Goal: Task Accomplishment & Management: Use online tool/utility

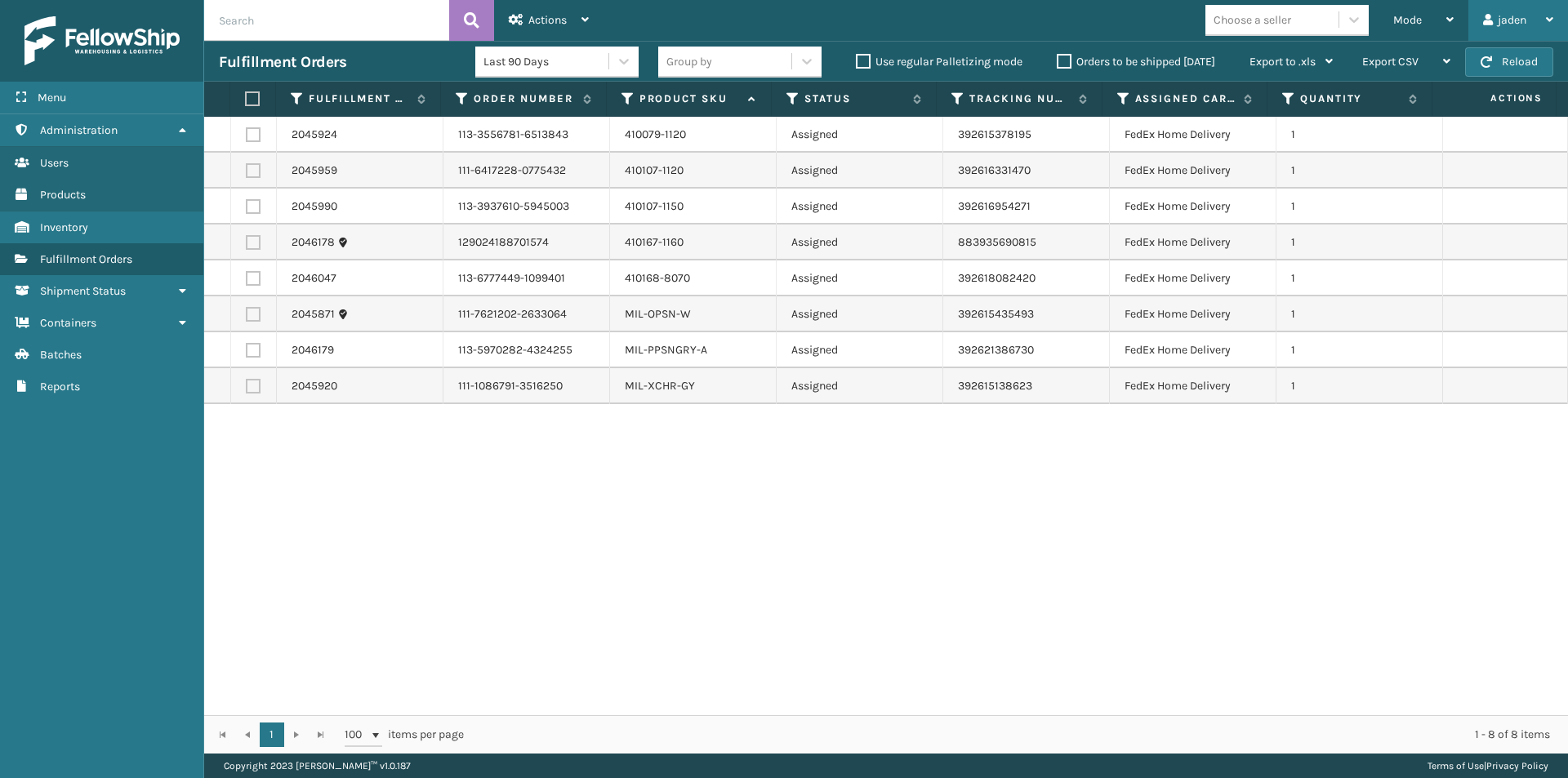
click at [1508, 35] on div "jaden" at bounding box center [1518, 20] width 70 height 41
click at [1332, 465] on div "2045924 113-3556781-6513843 410079-1120 Assigned 392615378195 FedEx Home Delive…" at bounding box center [886, 416] width 1364 height 598
click at [1511, 64] on button "Reload" at bounding box center [1509, 62] width 88 height 29
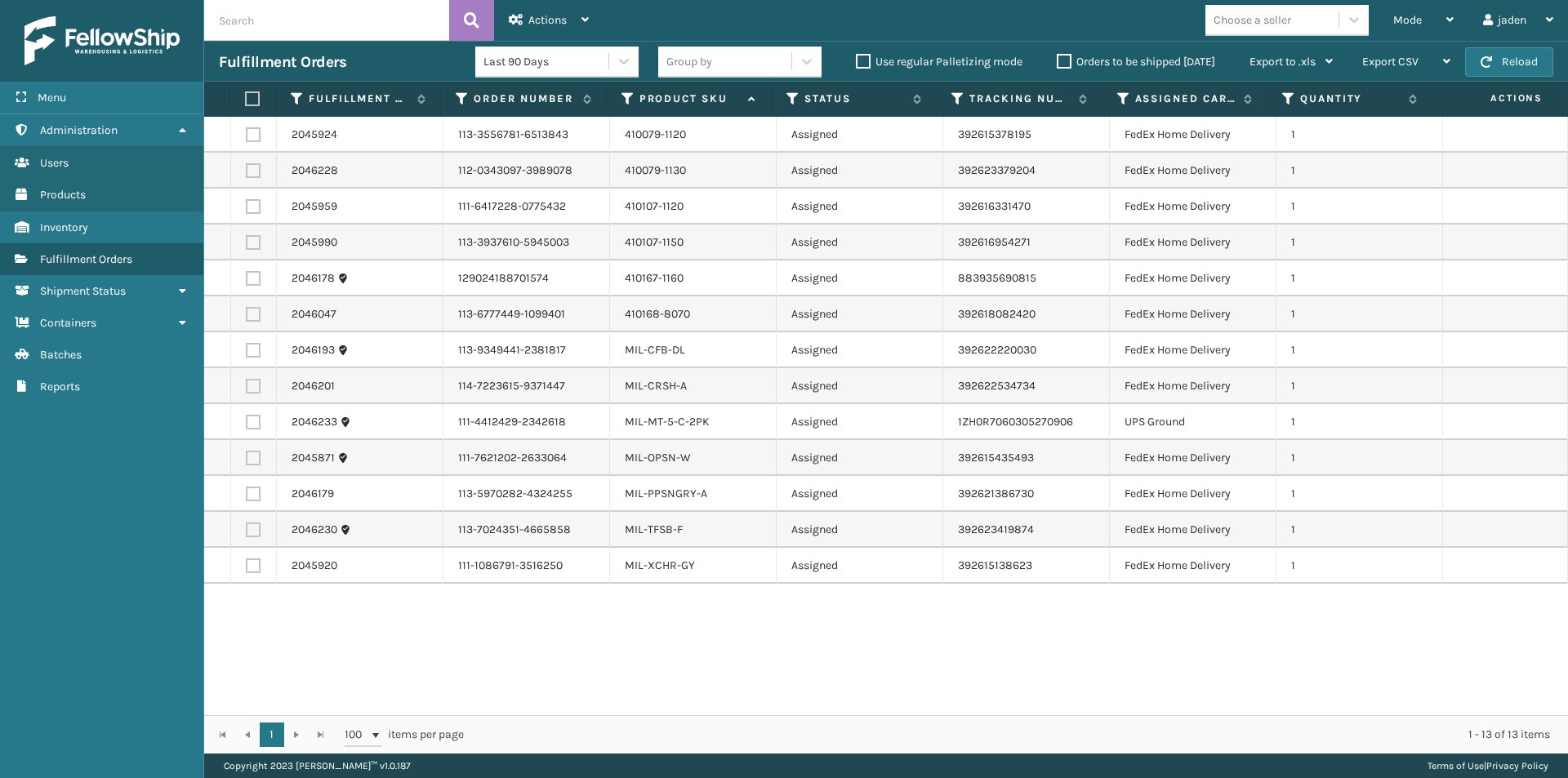
drag, startPoint x: 956, startPoint y: 647, endPoint x: 746, endPoint y: 672, distance: 211.5
click at [746, 672] on div "2045924 113-3556781-6513843 410079-1120 Assigned 392615378195 FedEx Home Delive…" at bounding box center [886, 416] width 1364 height 598
click at [249, 425] on label at bounding box center [254, 422] width 15 height 15
click at [247, 425] on input "checkbox" at bounding box center [246, 420] width 1 height 11
checkbox input "true"
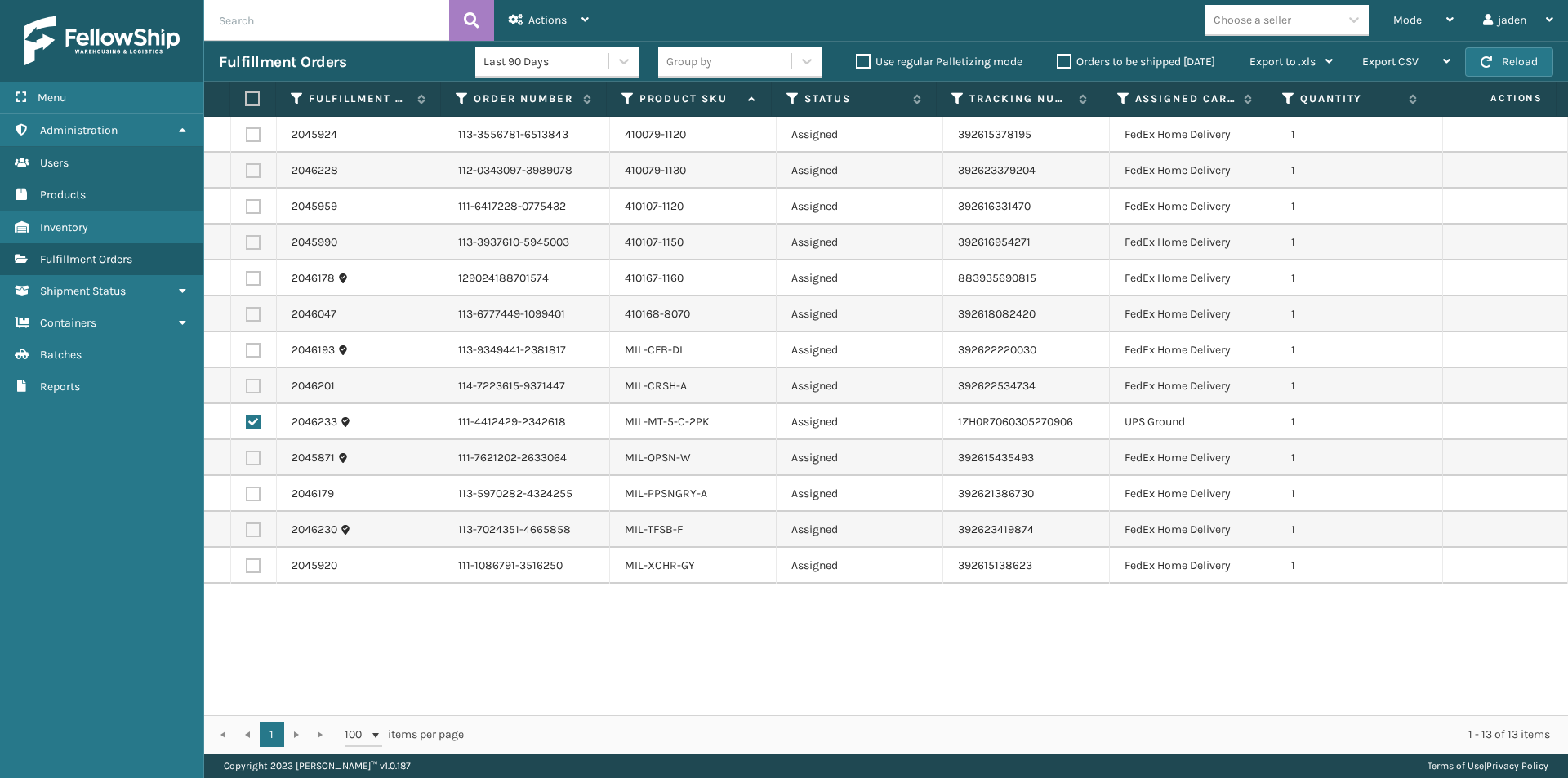
click at [250, 99] on label at bounding box center [250, 99] width 11 height 15
click at [246, 99] on input "checkbox" at bounding box center [245, 99] width 1 height 11
checkbox input "true"
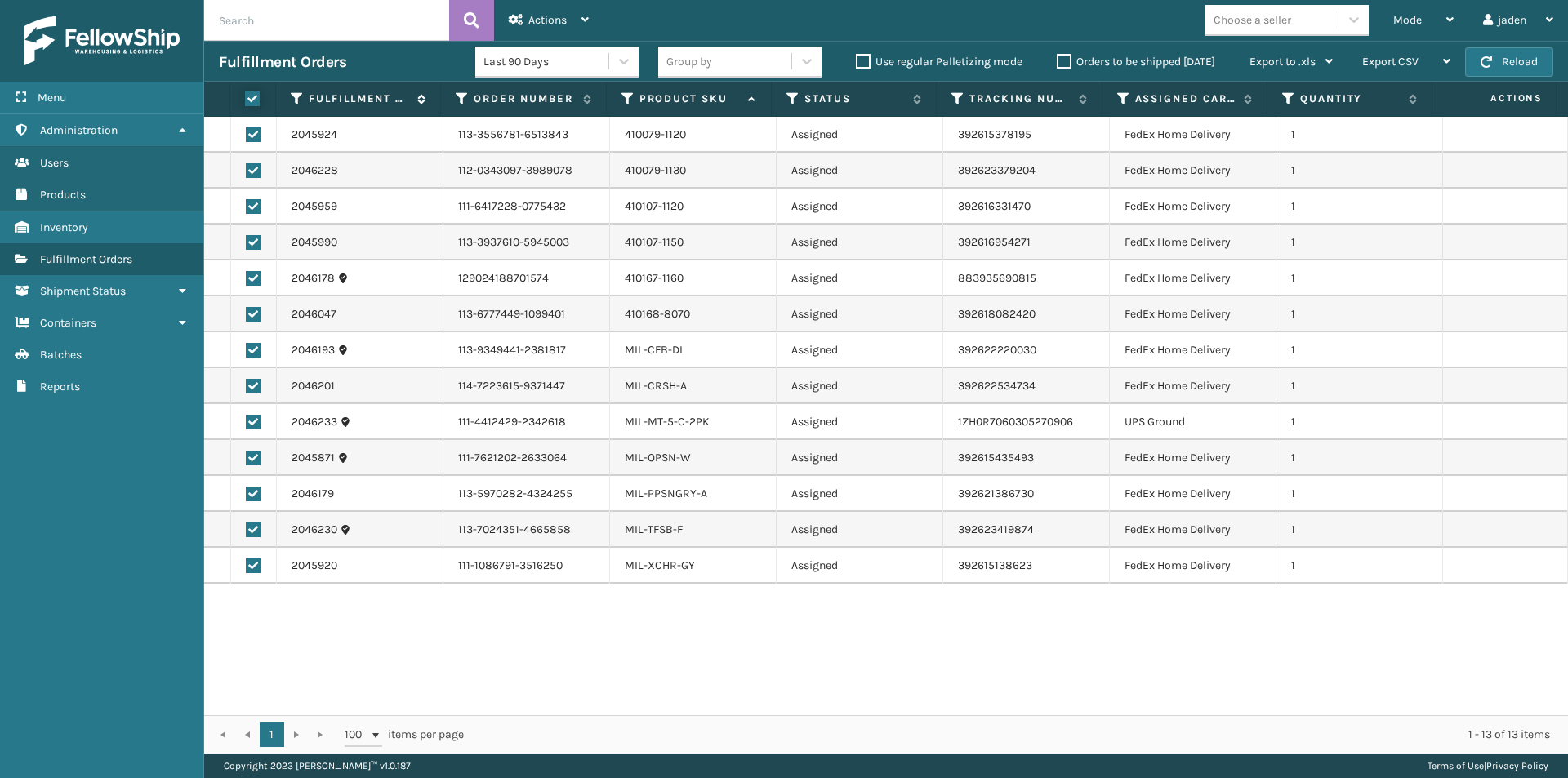
checkbox input "true"
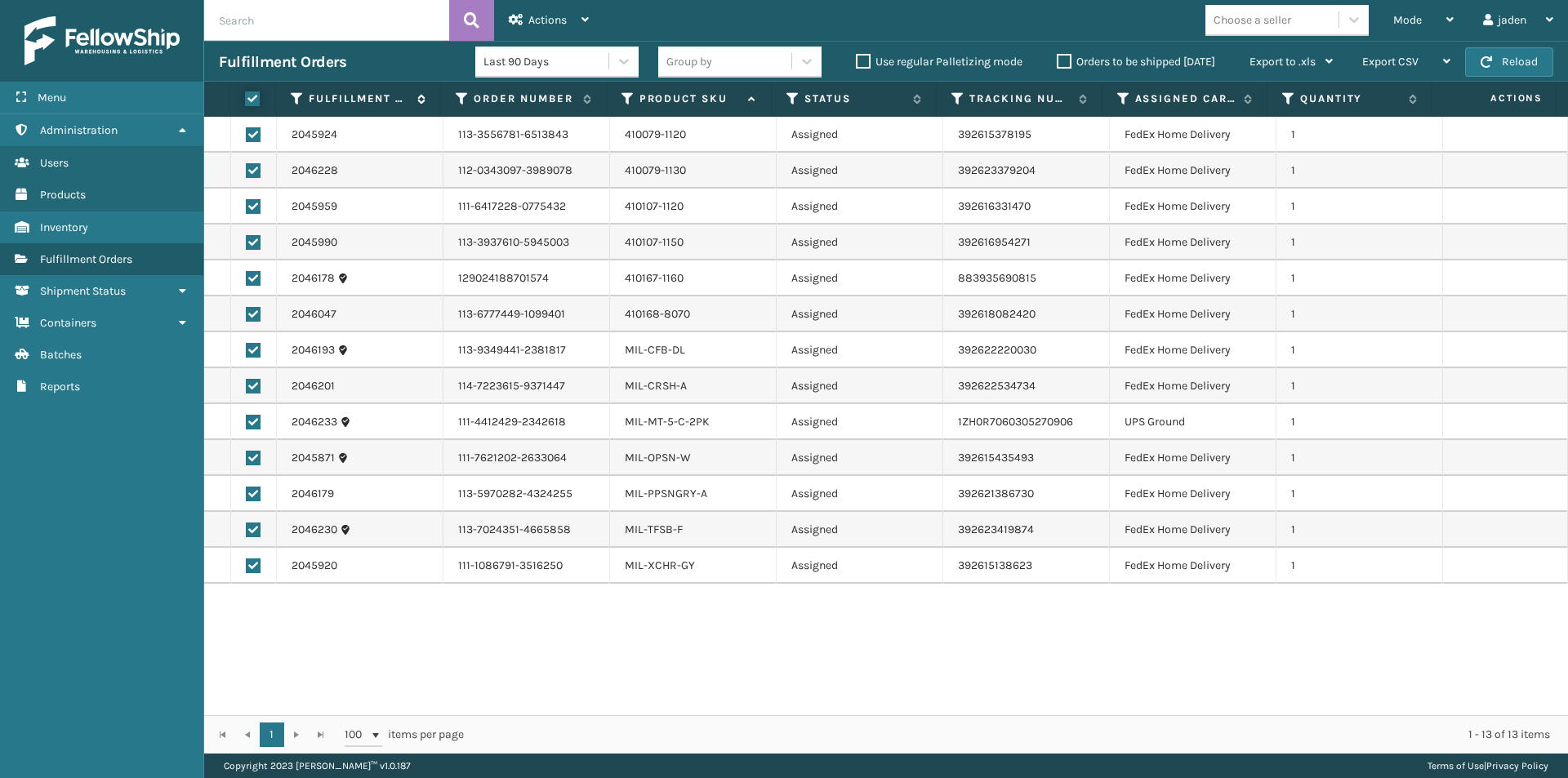
checkbox input "true"
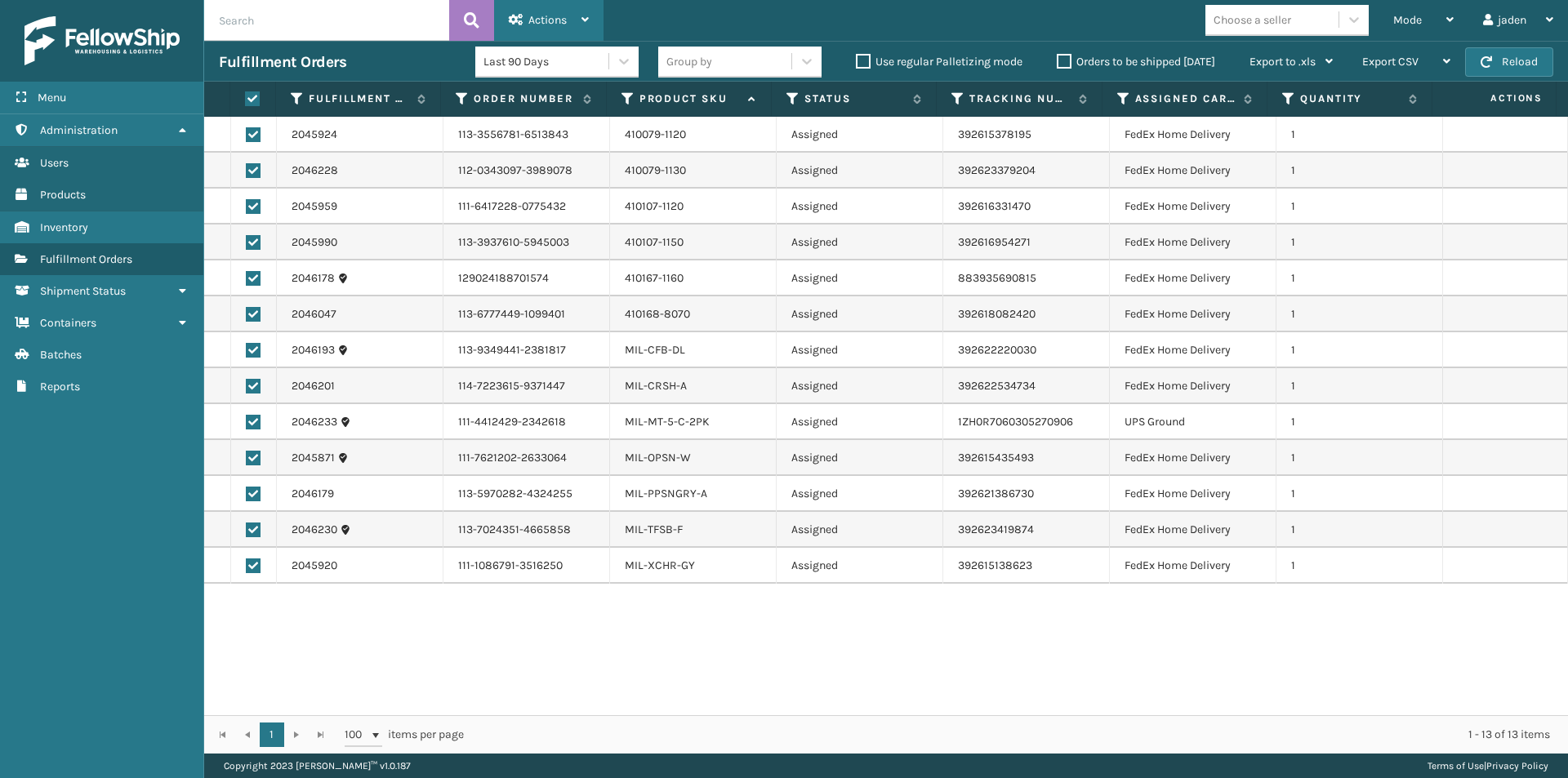
click at [533, 30] on div "Actions" at bounding box center [549, 20] width 80 height 41
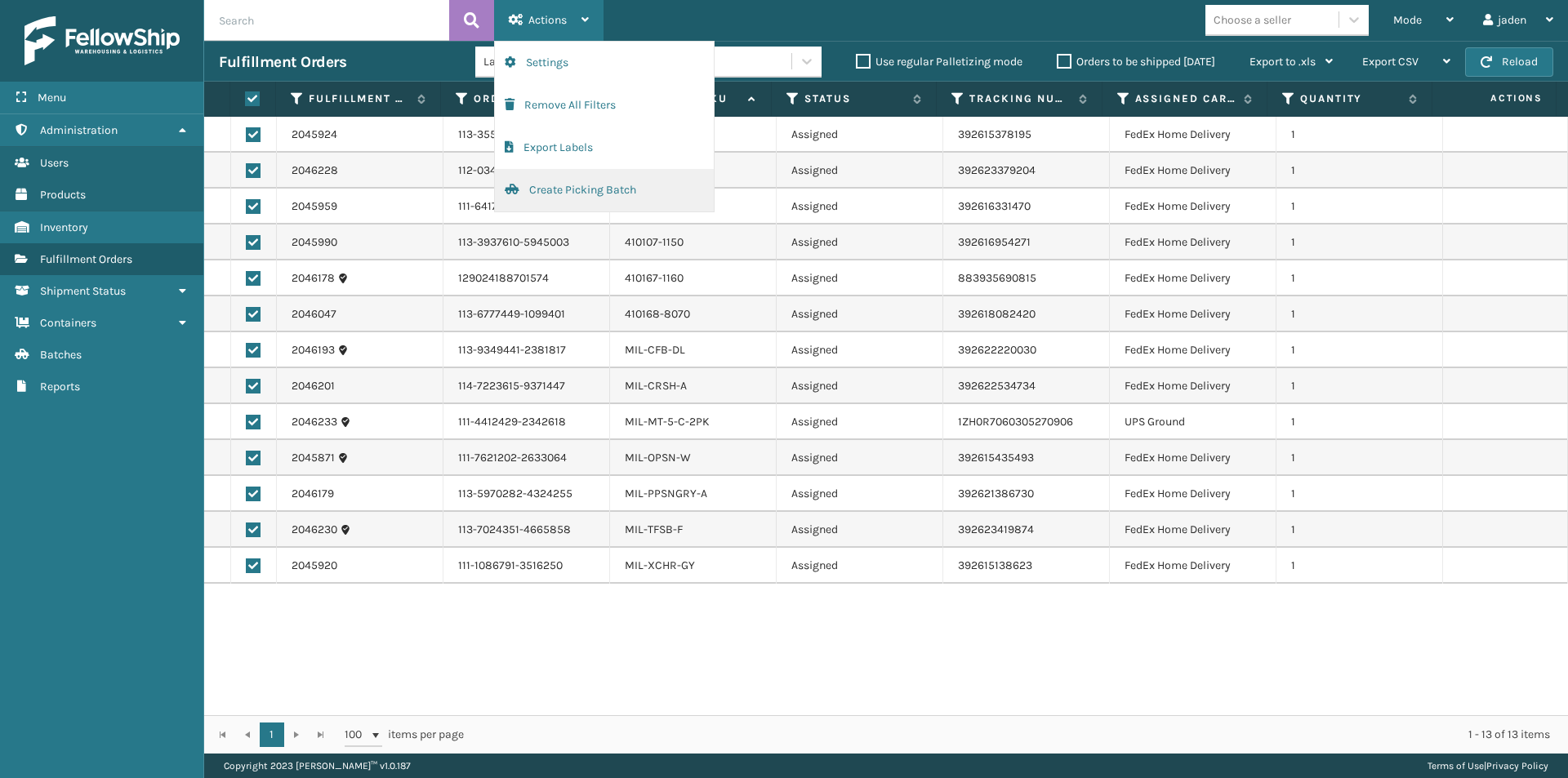
click at [614, 193] on button "Create Picking Batch" at bounding box center [604, 190] width 219 height 42
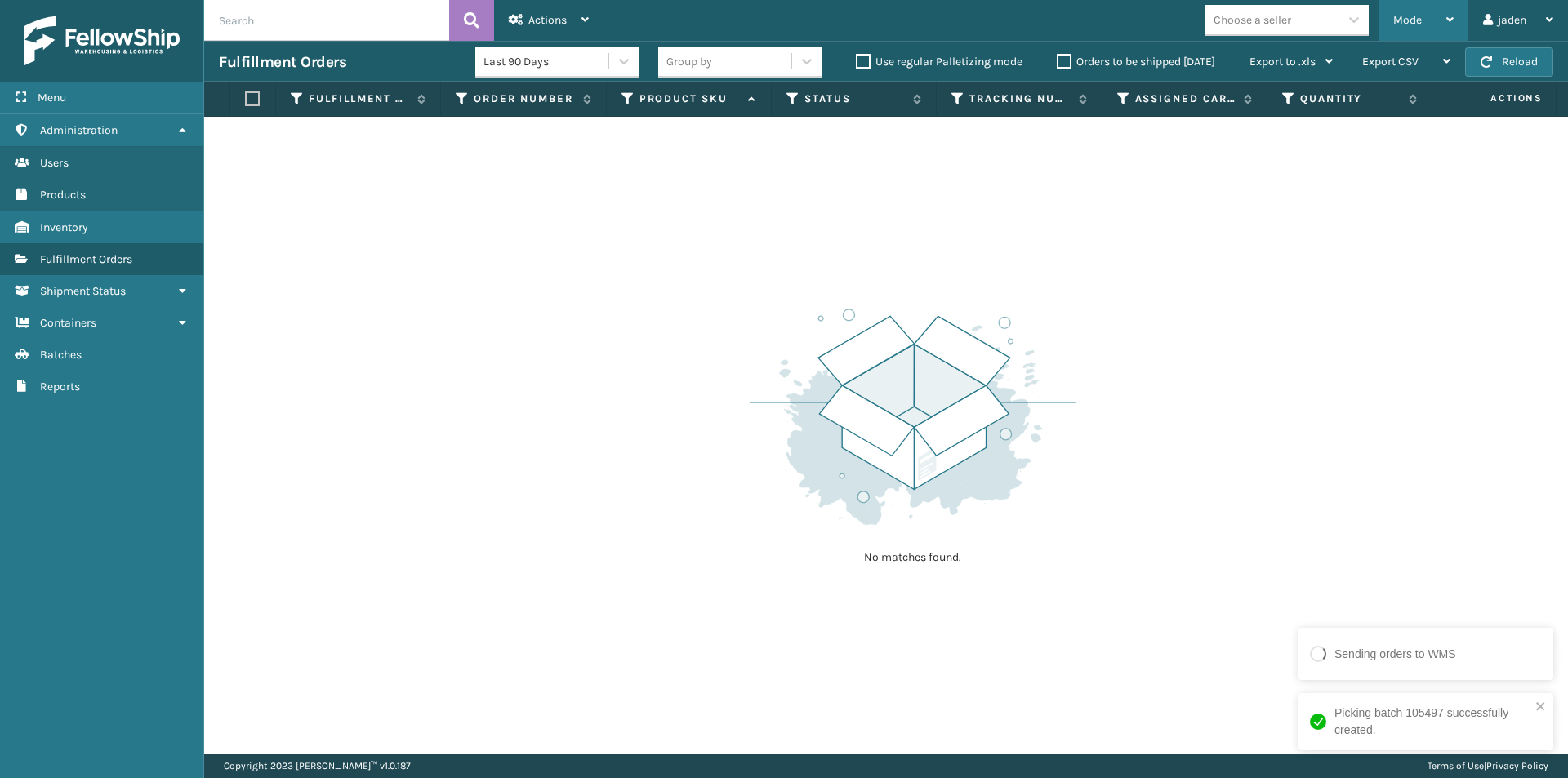
click at [1415, 17] on span "Mode" at bounding box center [1408, 20] width 28 height 14
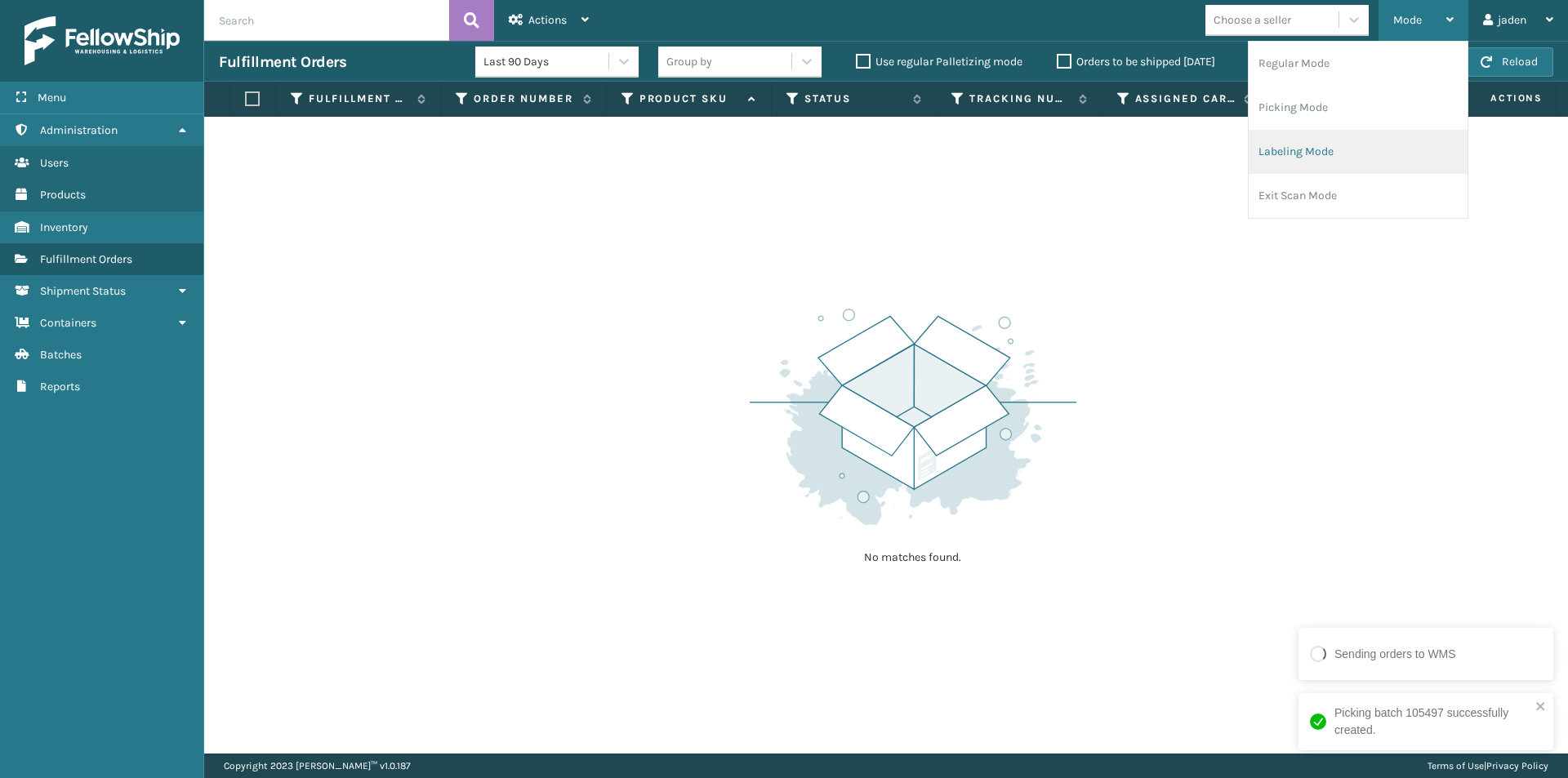
click at [1329, 138] on li "Labeling Mode" at bounding box center [1358, 151] width 219 height 44
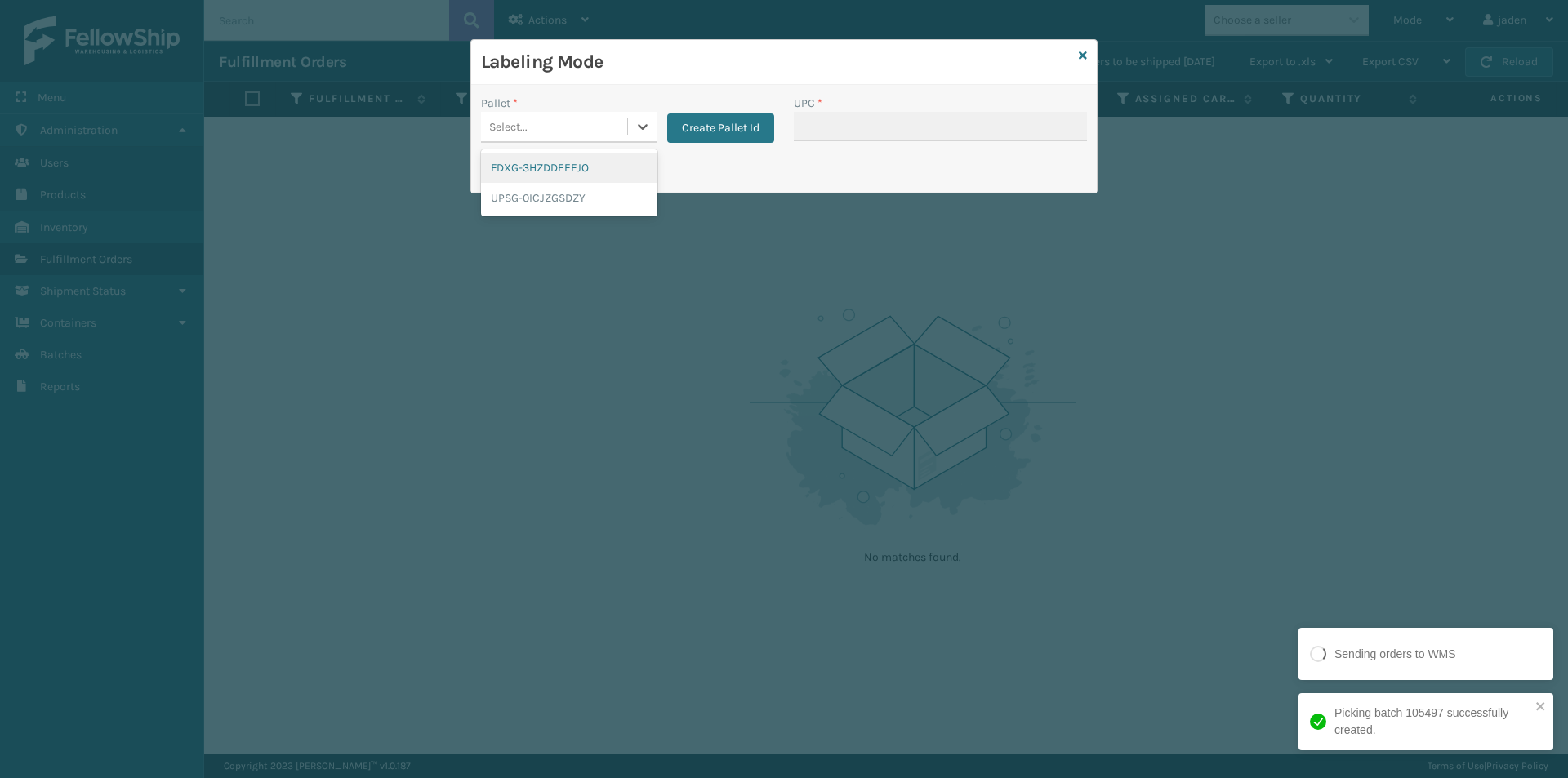
click at [624, 139] on div "Select..." at bounding box center [555, 127] width 146 height 27
click at [542, 204] on div "UPSG-0ICJZGSDZY" at bounding box center [570, 198] width 176 height 30
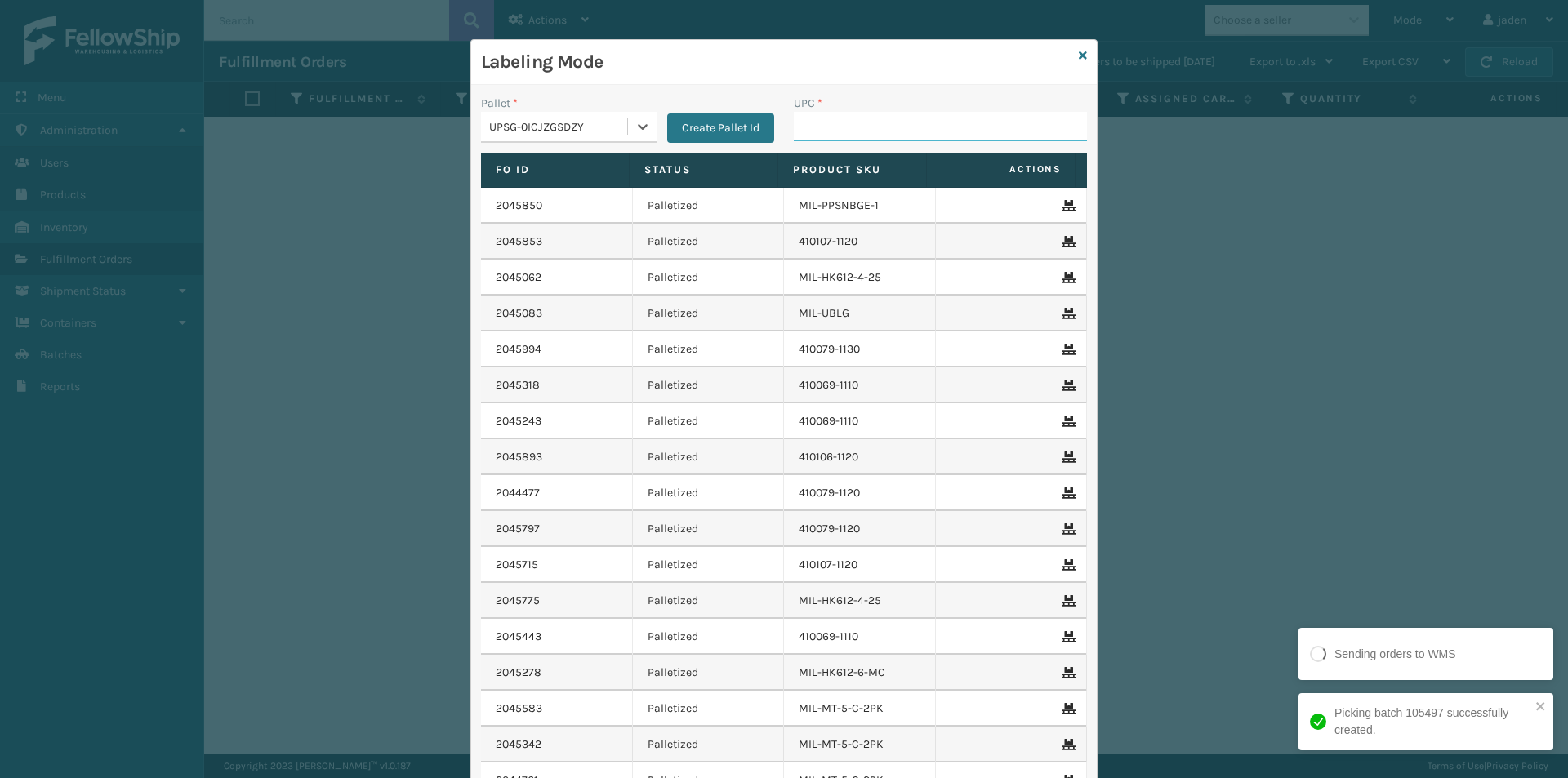
click at [803, 119] on input "UPC *" at bounding box center [940, 126] width 293 height 29
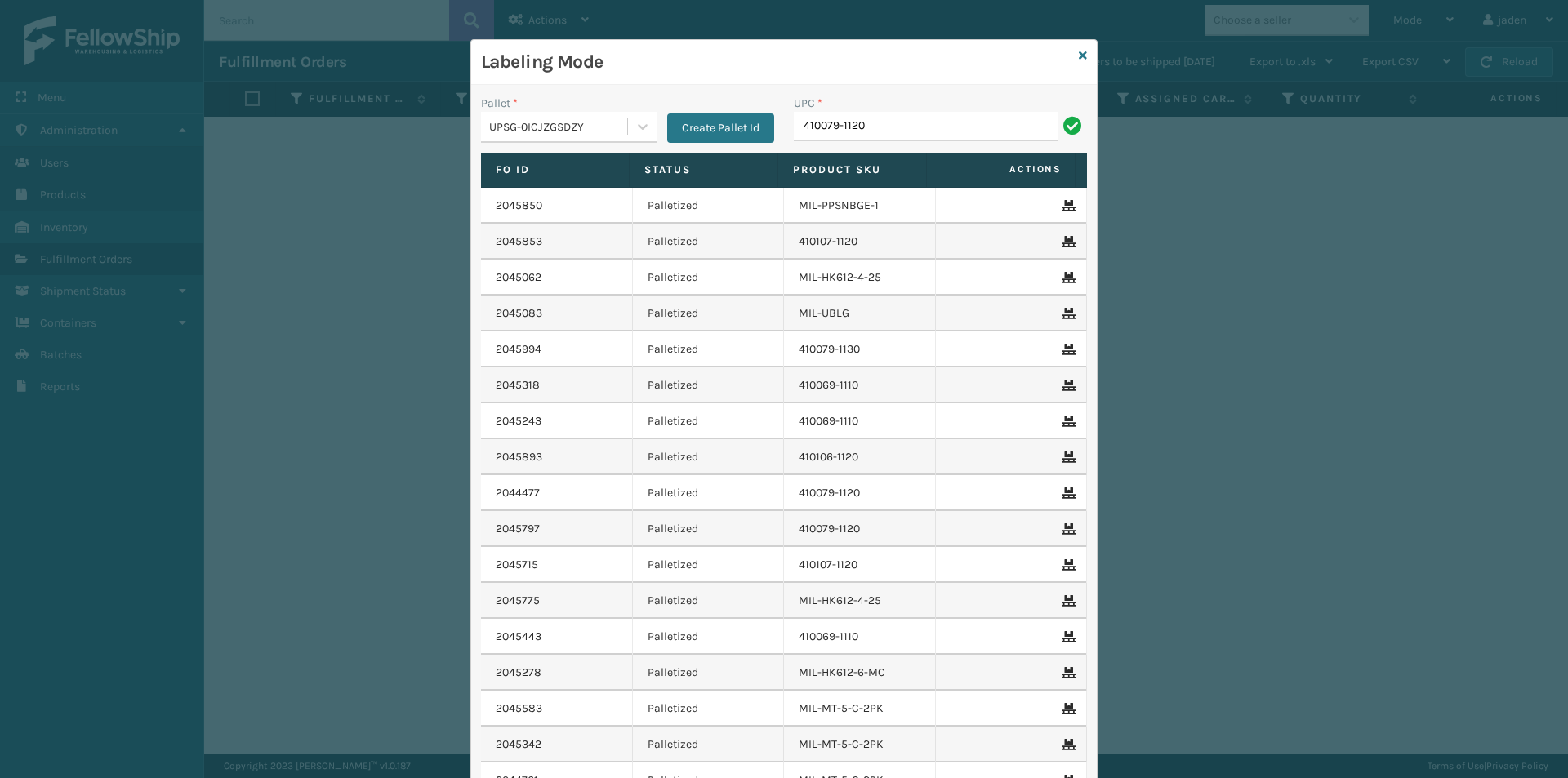
type input "410079-1120"
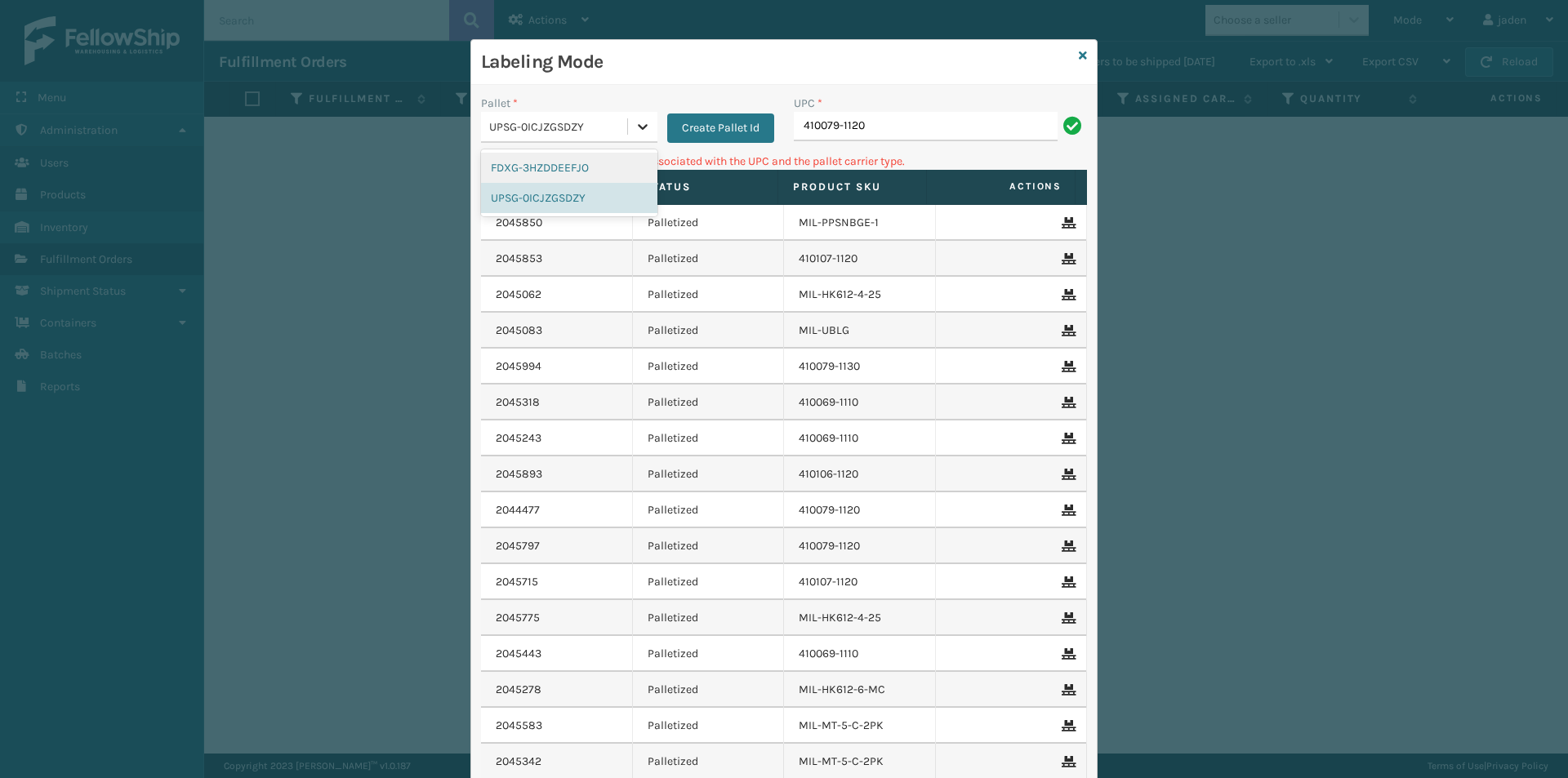
click at [636, 123] on icon at bounding box center [643, 126] width 17 height 17
click at [589, 163] on div "FDXG-3HZDDEEFJO" at bounding box center [570, 168] width 176 height 30
click at [913, 111] on div "UPC *" at bounding box center [940, 103] width 293 height 17
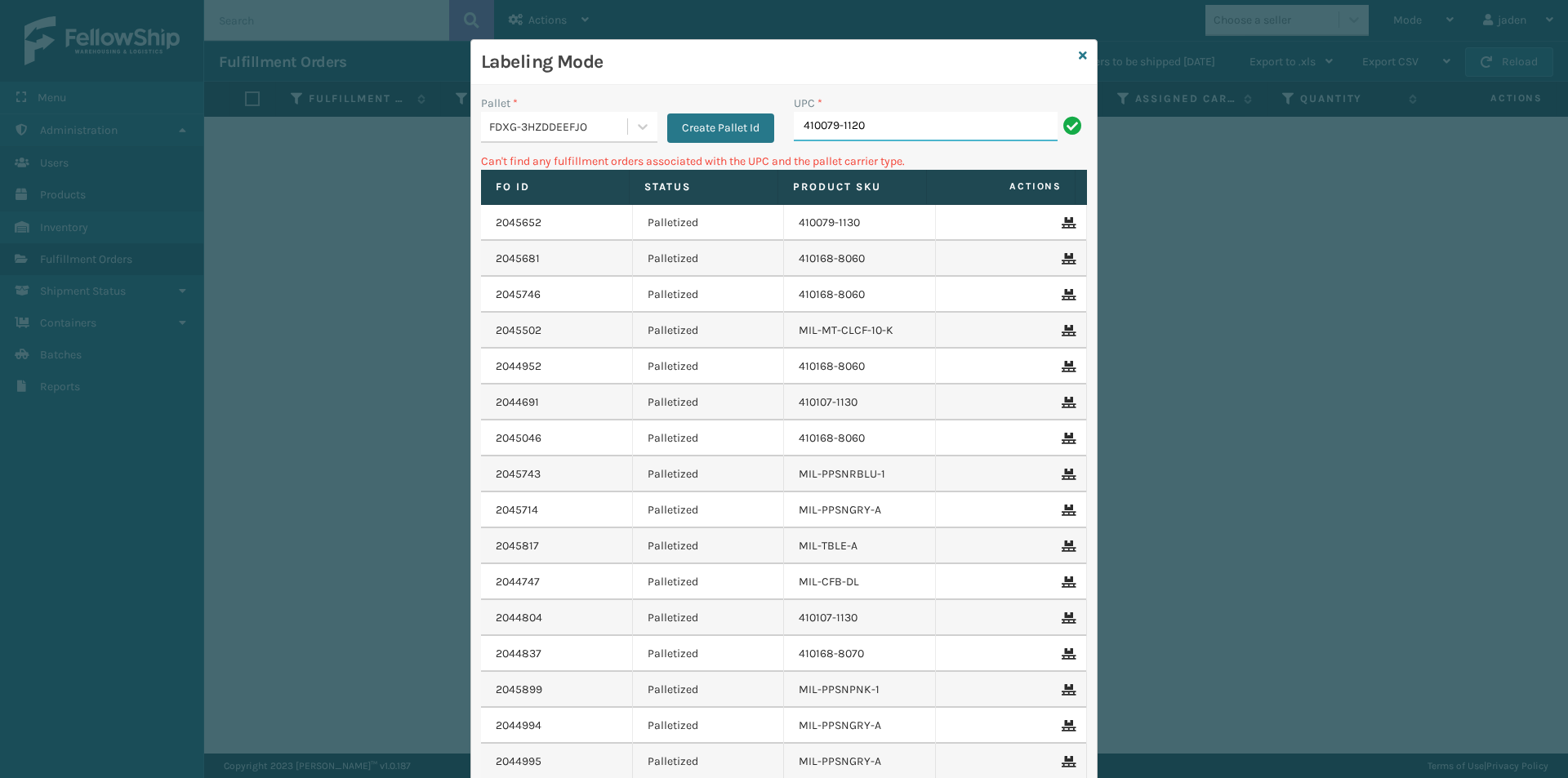
click at [915, 120] on input "410079-1120" at bounding box center [925, 126] width 264 height 29
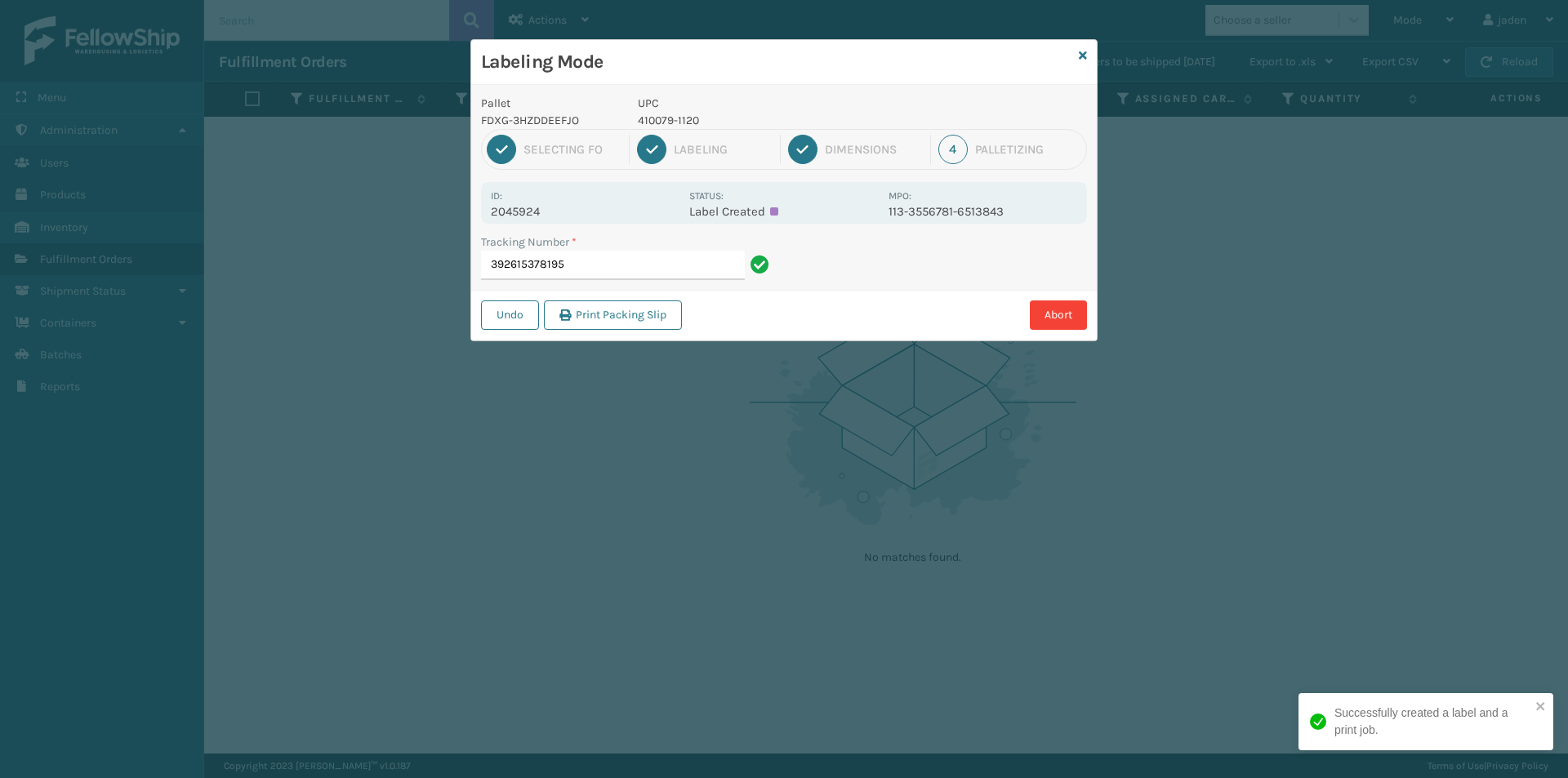
drag, startPoint x: 900, startPoint y: 284, endPoint x: 839, endPoint y: 276, distance: 61.5
click at [900, 284] on div "Tracking Number * 392615378195" at bounding box center [784, 262] width 626 height 57
click at [603, 268] on input "392615378195" at bounding box center [613, 265] width 264 height 29
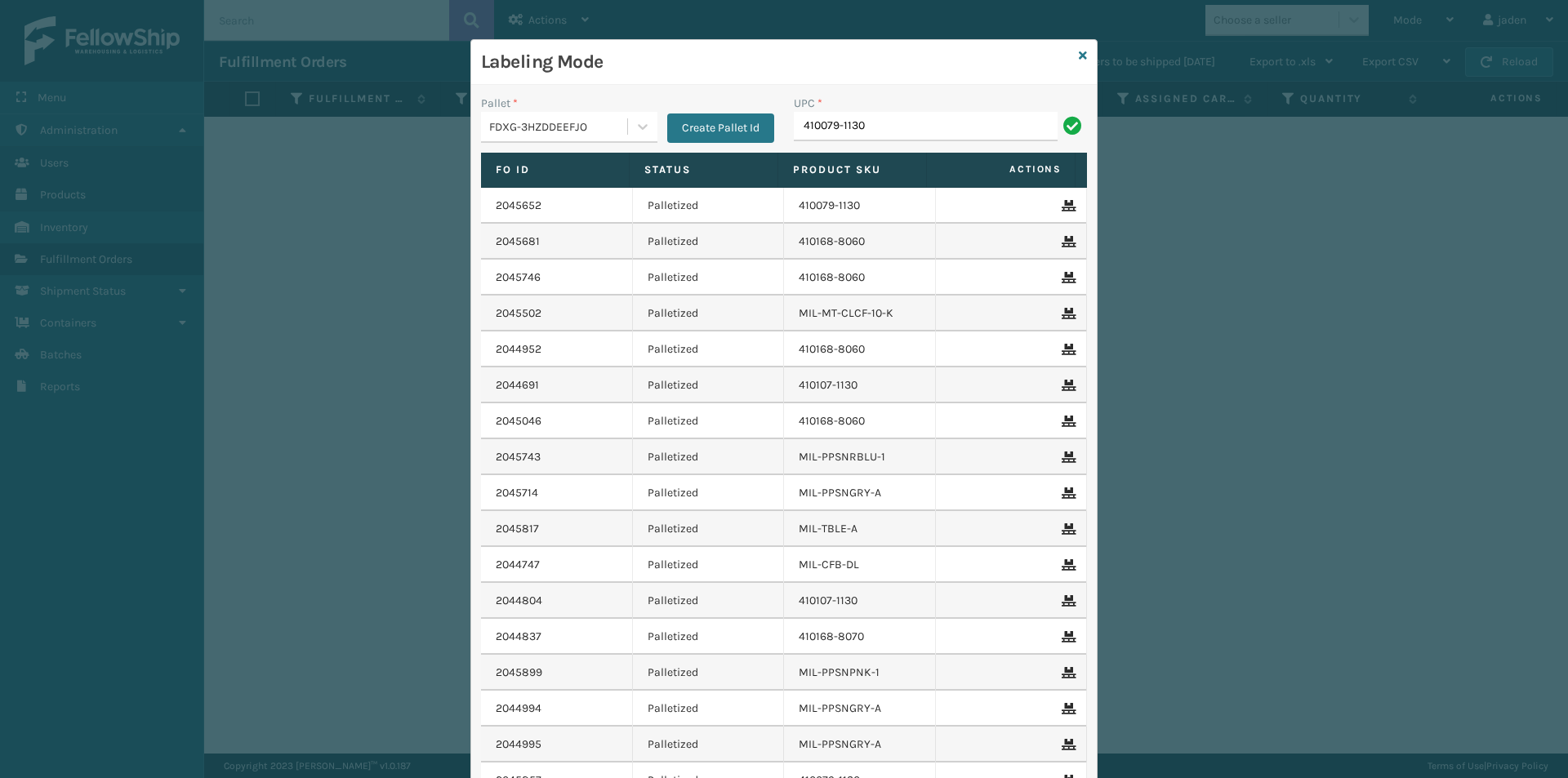
type input "410079-1130"
type input "410107-1120"
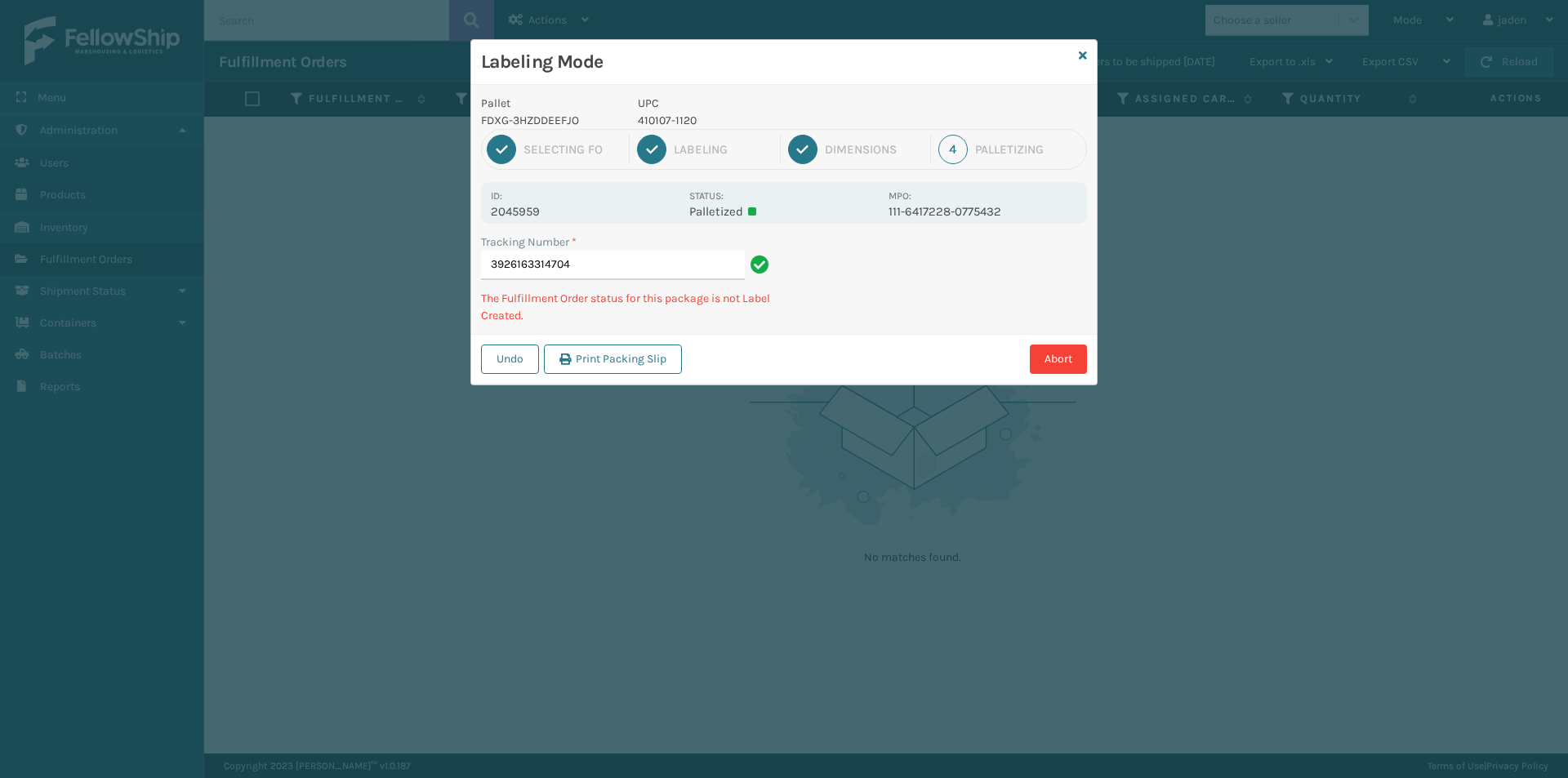
type input "39261633147044"
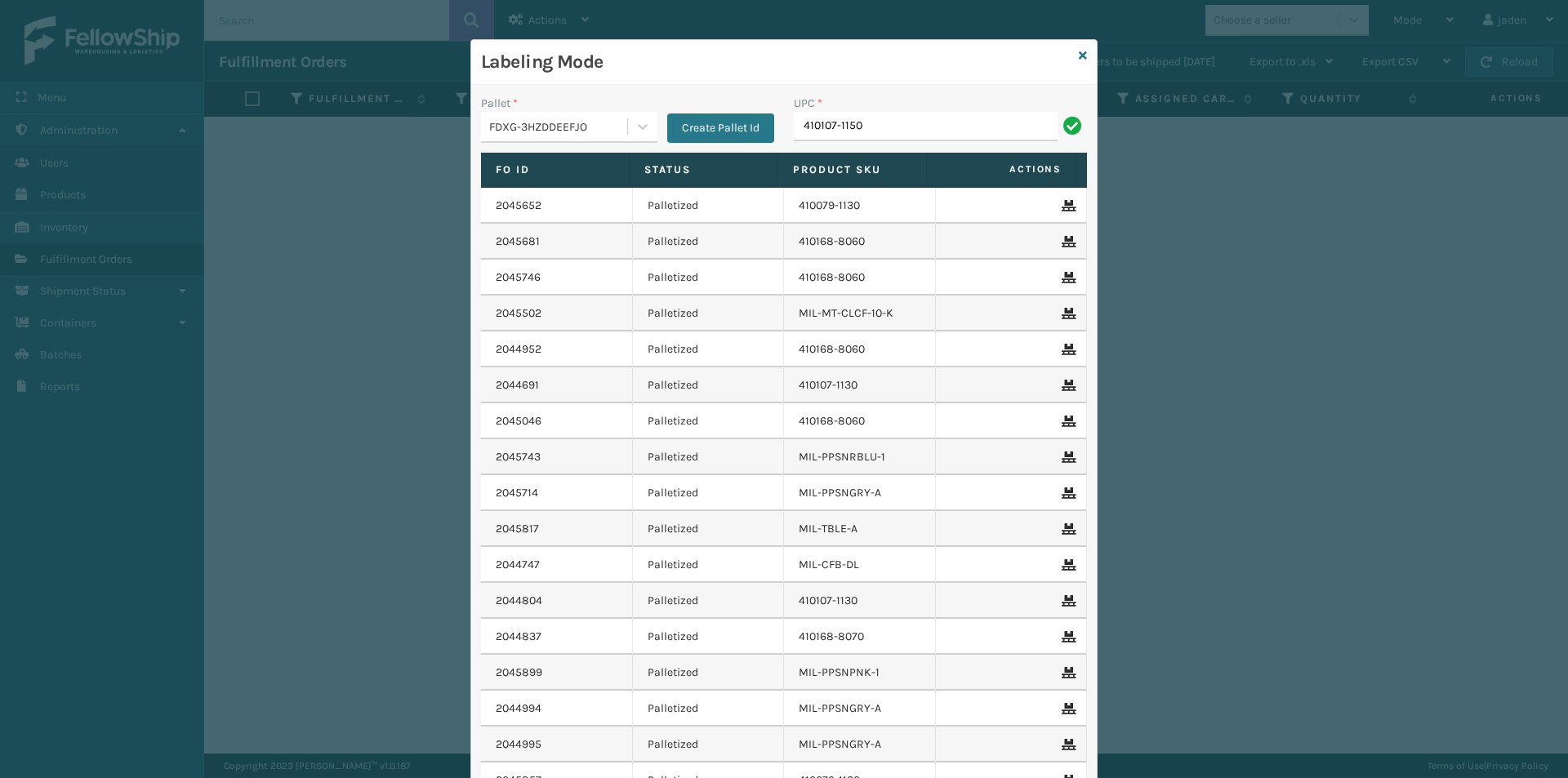
type input "410107-1150"
type input "410167-1160"
type input "410168-8070"
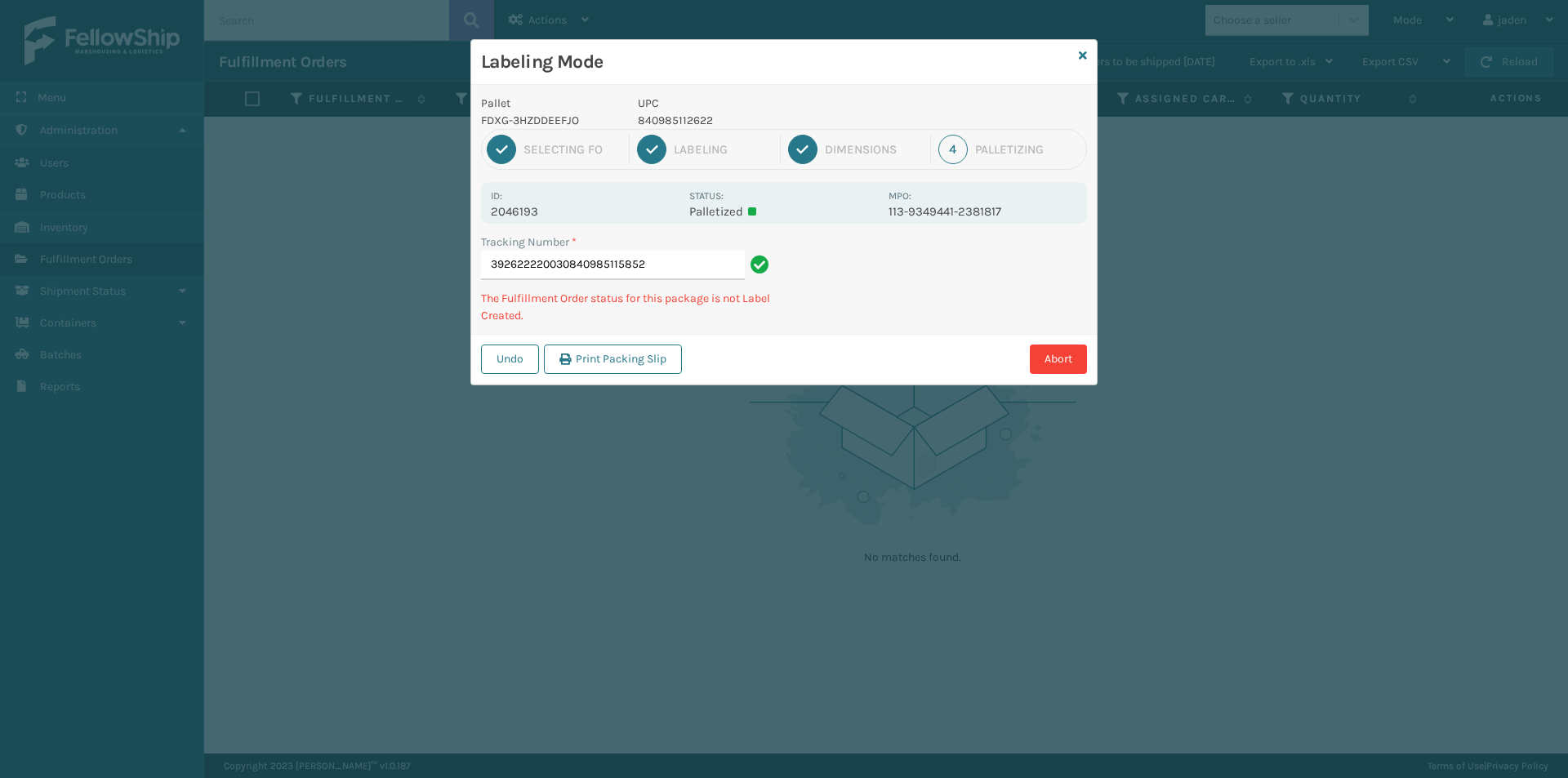
type input "392622220030840985115852"
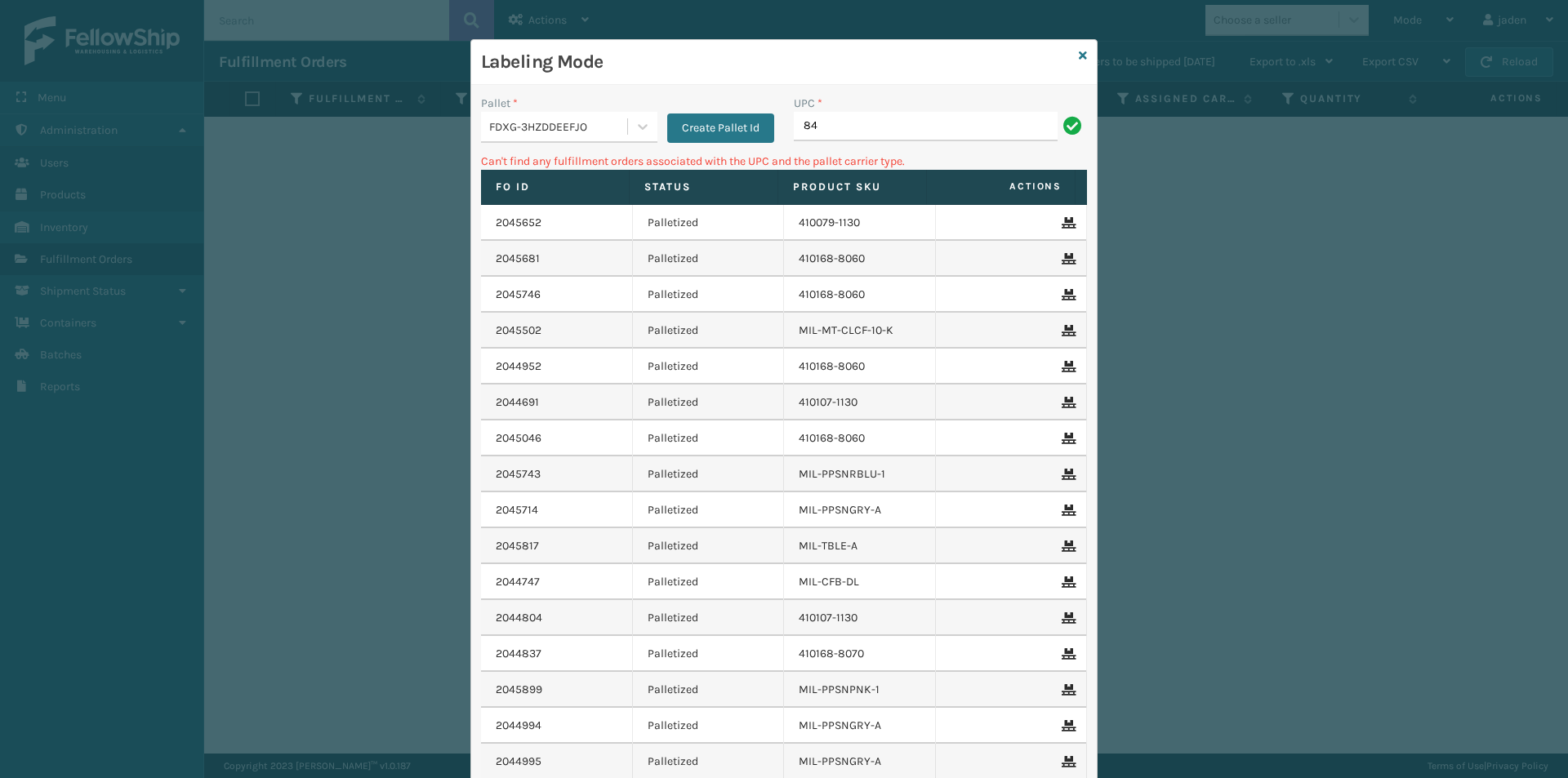
type input "8"
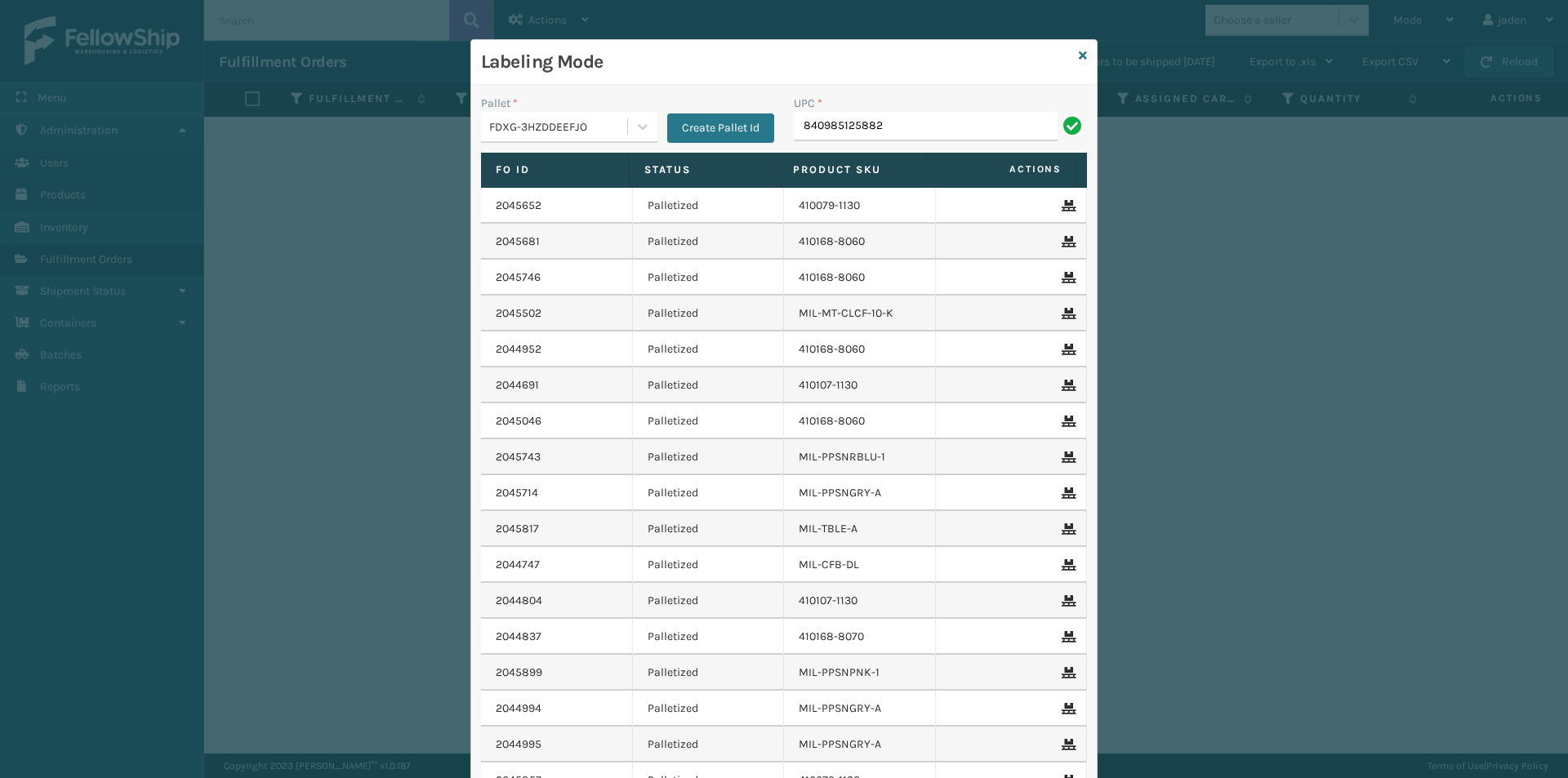
type input "840985125882"
click at [1079, 53] on icon at bounding box center [1083, 56] width 8 height 12
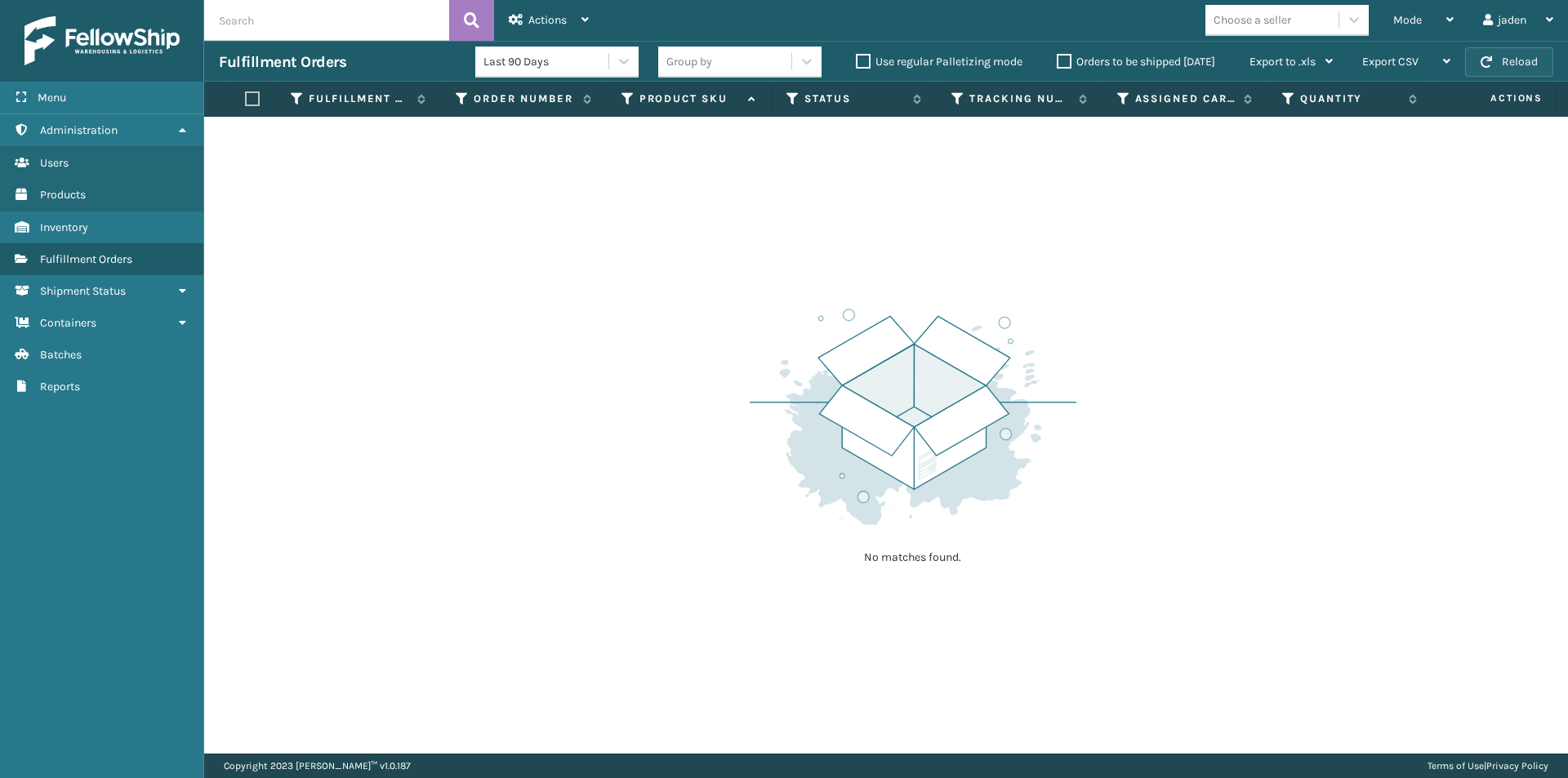
click at [1511, 60] on button "Reload" at bounding box center [1509, 62] width 88 height 29
click at [1429, 20] on div "Mode" at bounding box center [1423, 20] width 61 height 41
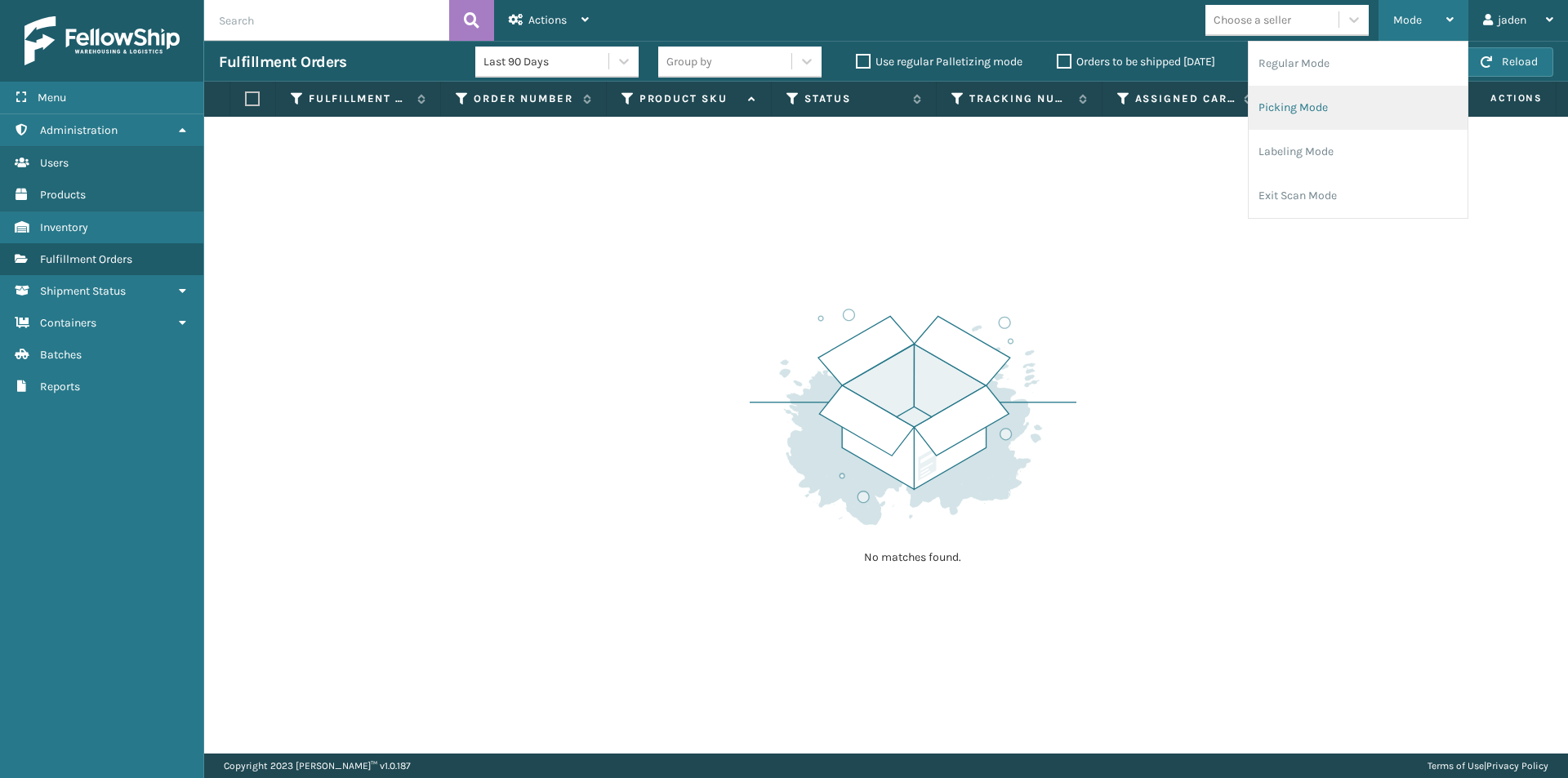
click at [1350, 108] on li "Picking Mode" at bounding box center [1358, 107] width 219 height 44
